Goal: Complete application form

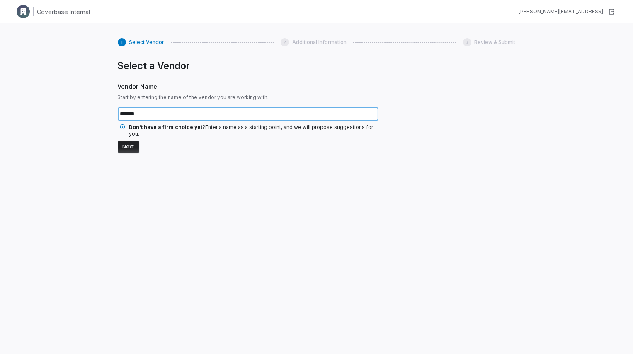
type input "*******"
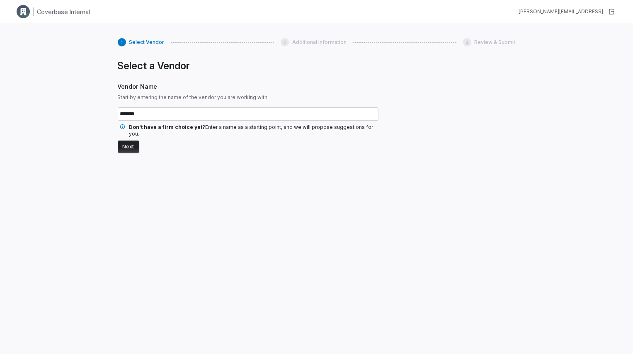
click at [128, 141] on button "Next" at bounding box center [129, 147] width 22 height 12
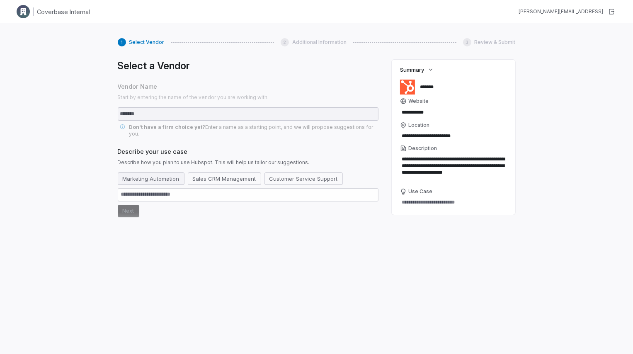
click at [169, 175] on button "Marketing Automation" at bounding box center [151, 178] width 67 height 12
click at [127, 206] on button "Next" at bounding box center [129, 211] width 22 height 12
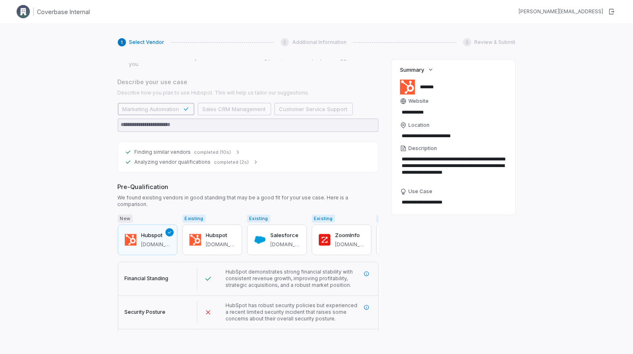
scroll to position [93, 0]
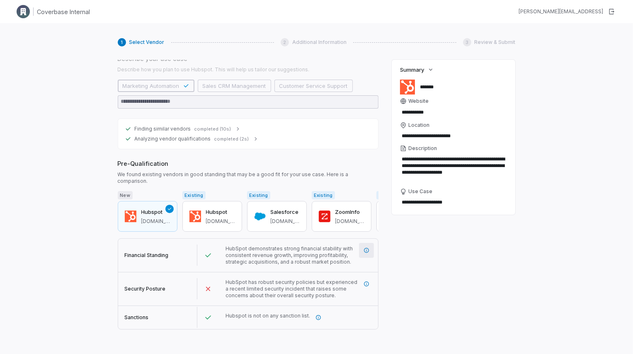
click at [364, 248] on icon "More information" at bounding box center [366, 250] width 5 height 5
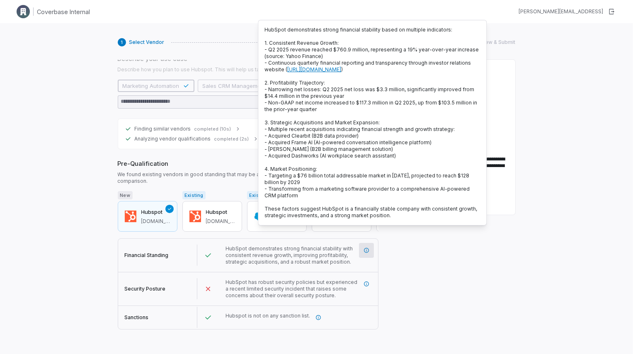
click at [181, 159] on span "Pre-Qualification" at bounding box center [248, 163] width 261 height 9
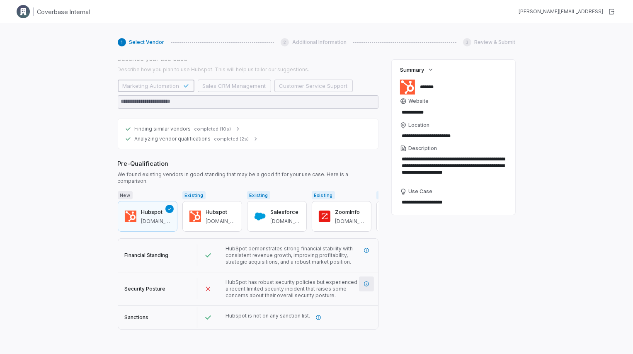
click at [367, 281] on icon "More information" at bounding box center [367, 284] width 6 height 6
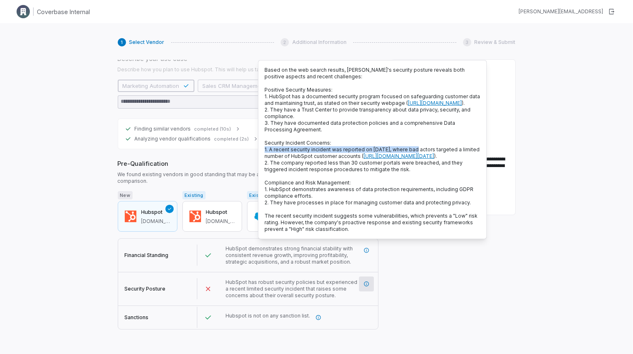
drag, startPoint x: 266, startPoint y: 157, endPoint x: 415, endPoint y: 156, distance: 148.8
click at [415, 156] on div "Based on the web search results, [PERSON_NAME]'s security posture reveals both …" at bounding box center [372, 149] width 229 height 179
click at [395, 305] on div "**********" at bounding box center [454, 195] width 124 height 271
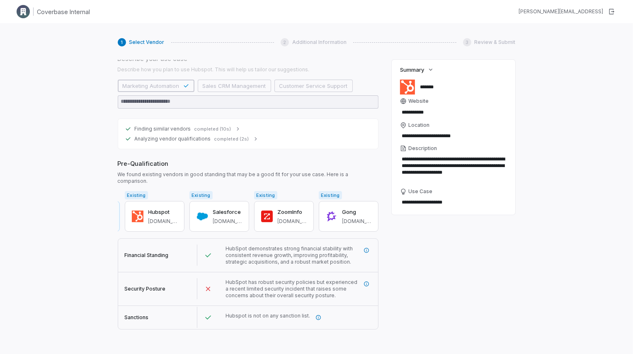
scroll to position [0, 0]
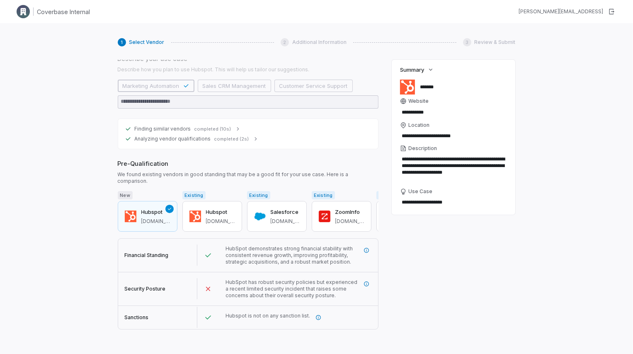
click at [128, 333] on button "Next" at bounding box center [129, 339] width 22 height 12
click at [132, 333] on button "Next" at bounding box center [129, 339] width 22 height 12
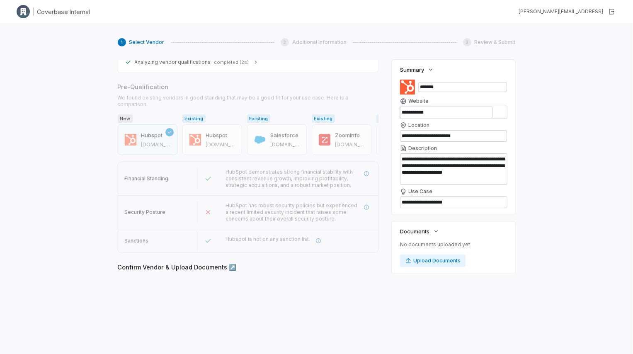
scroll to position [170, 0]
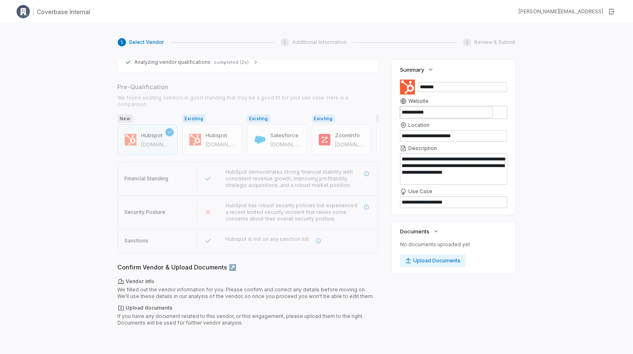
click at [137, 333] on button "Next" at bounding box center [129, 339] width 22 height 12
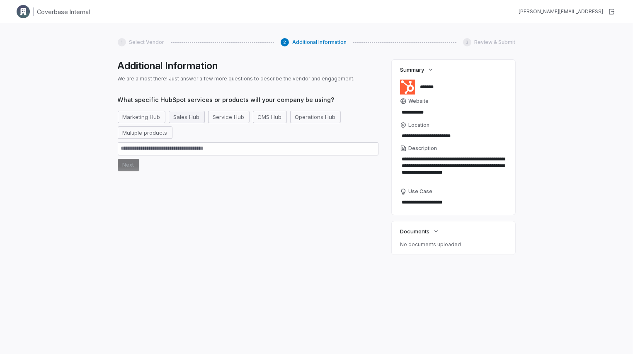
click at [185, 118] on button "Sales Hub" at bounding box center [187, 117] width 36 height 12
click at [128, 171] on form "Marketing Hub Sales Hub Service Hub CMS Hub Operations Hub Multiple products Ne…" at bounding box center [248, 141] width 261 height 61
click at [129, 167] on button "Next" at bounding box center [129, 165] width 22 height 12
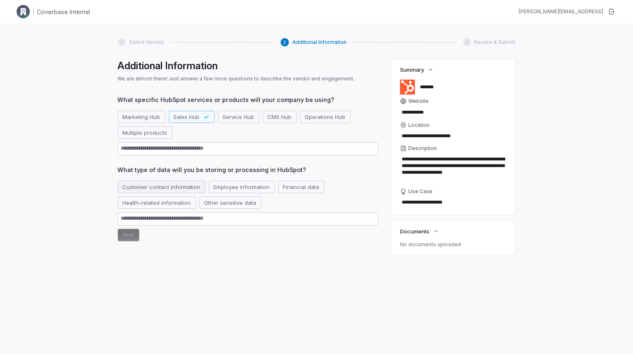
click at [187, 187] on button "Customer contact information" at bounding box center [162, 187] width 88 height 12
click at [128, 234] on button "Next" at bounding box center [129, 235] width 22 height 12
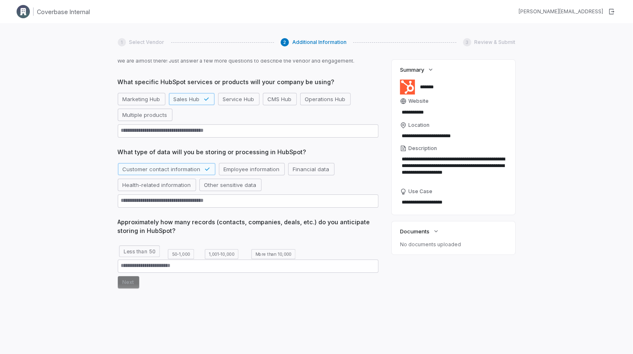
scroll to position [27, 0]
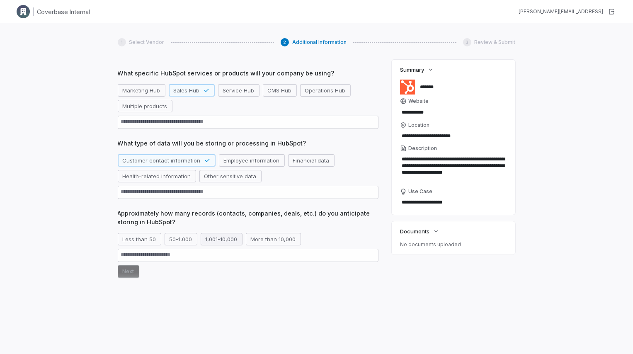
click at [202, 239] on button "1,001-10,000" at bounding box center [222, 239] width 42 height 12
click at [129, 272] on button "Next" at bounding box center [129, 271] width 22 height 12
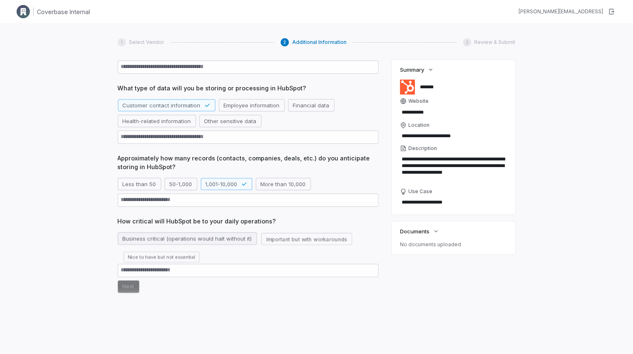
scroll to position [86, 0]
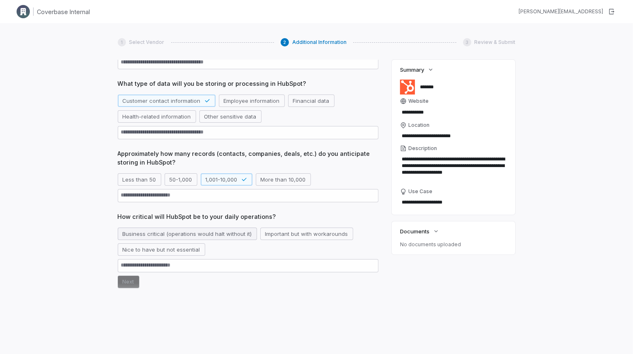
click at [206, 235] on button "Business critical (operations would halt without it)" at bounding box center [187, 234] width 139 height 12
click at [126, 282] on button "Next" at bounding box center [129, 282] width 22 height 12
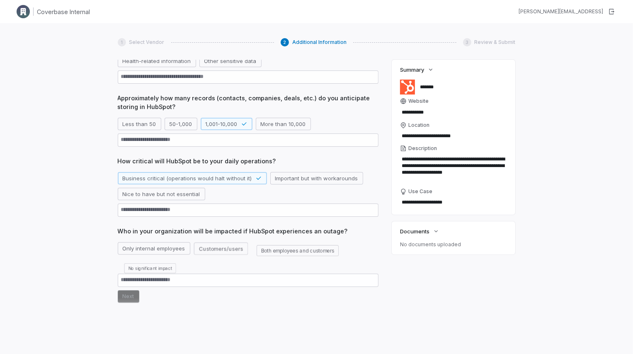
scroll to position [146, 0]
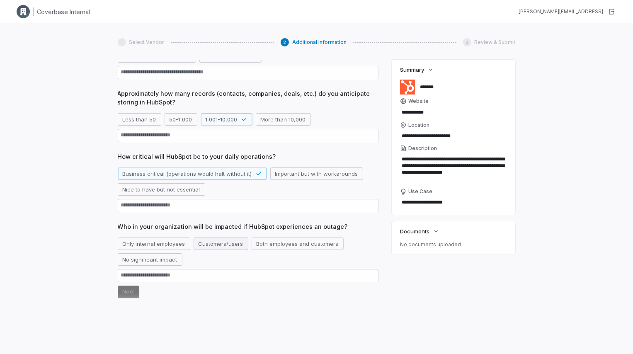
click at [204, 244] on button "Customers/users" at bounding box center [221, 244] width 55 height 12
click at [132, 288] on button "Next" at bounding box center [129, 292] width 22 height 12
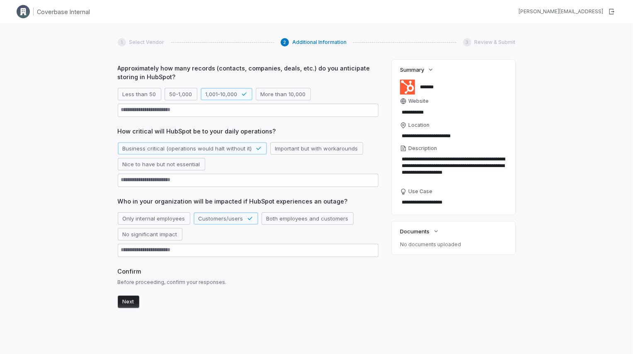
click at [128, 299] on button "Next" at bounding box center [129, 302] width 22 height 12
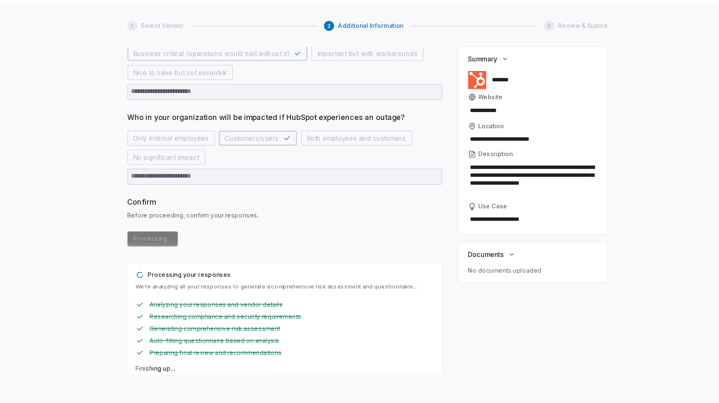
scroll to position [247, 0]
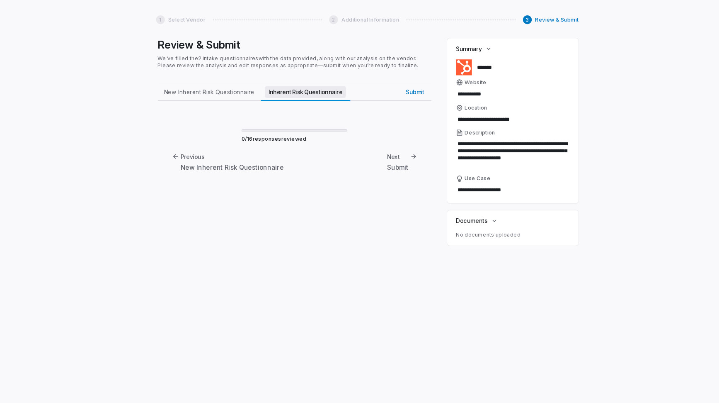
click at [288, 114] on span "Inherent Risk Questionnaire" at bounding box center [301, 110] width 76 height 11
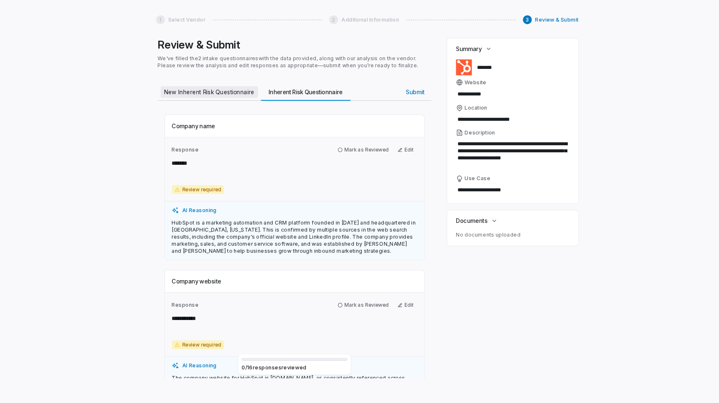
type textarea "*"
click at [191, 110] on span "New Inherent Risk Questionnaire" at bounding box center [211, 110] width 92 height 11
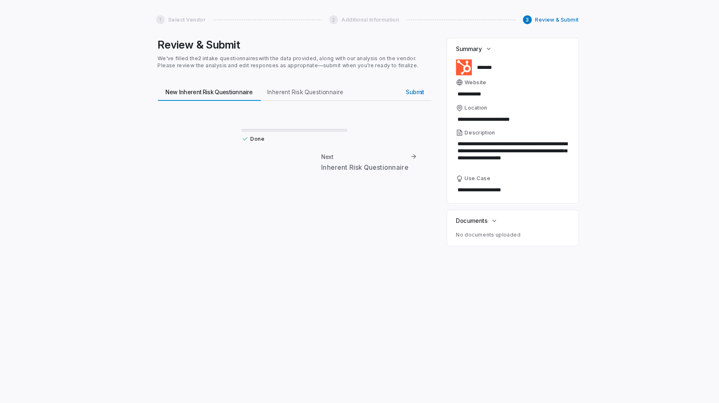
type textarea "*"
